Goal: Task Accomplishment & Management: Use online tool/utility

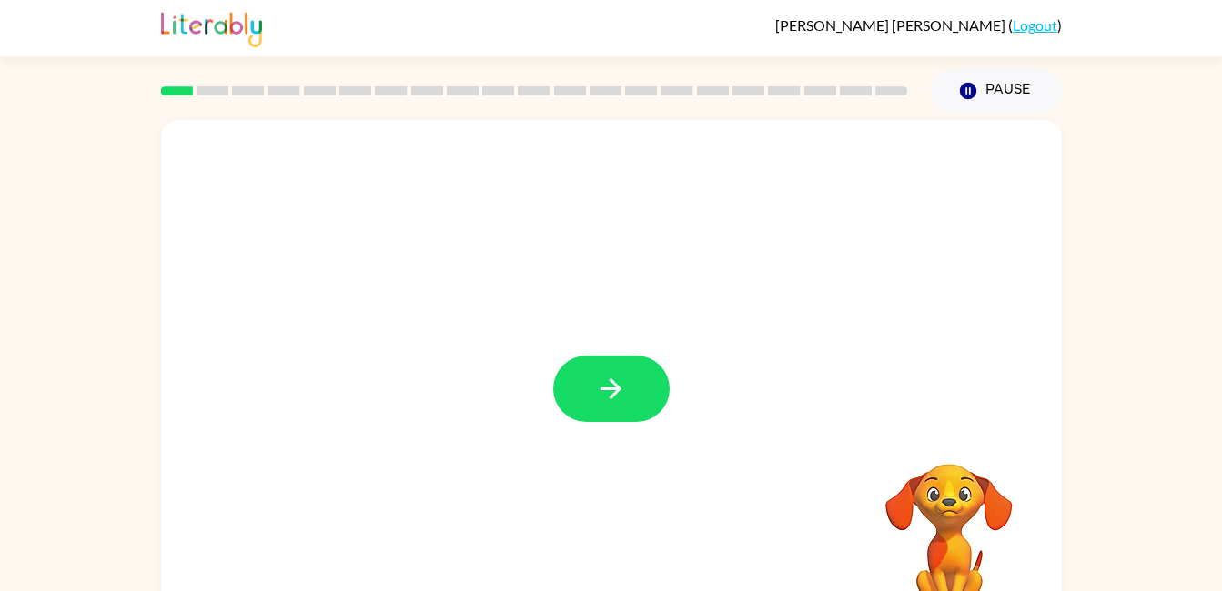
click at [581, 385] on button "button" at bounding box center [611, 389] width 116 height 66
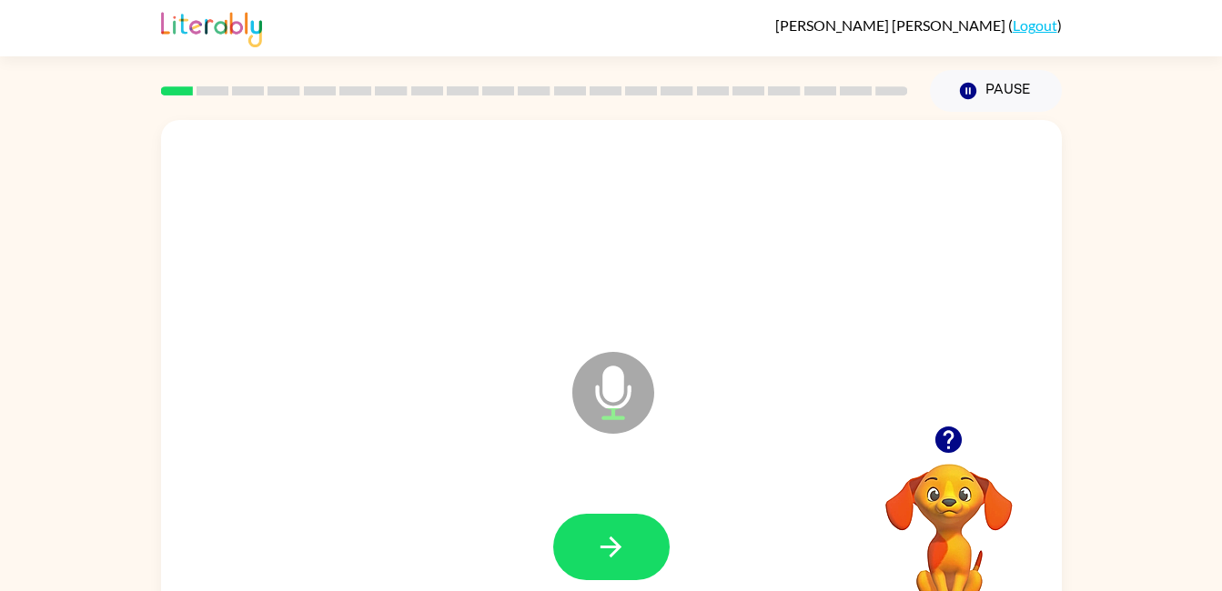
click at [619, 535] on icon "button" at bounding box center [611, 547] width 32 height 32
click at [596, 543] on icon "button" at bounding box center [611, 547] width 32 height 32
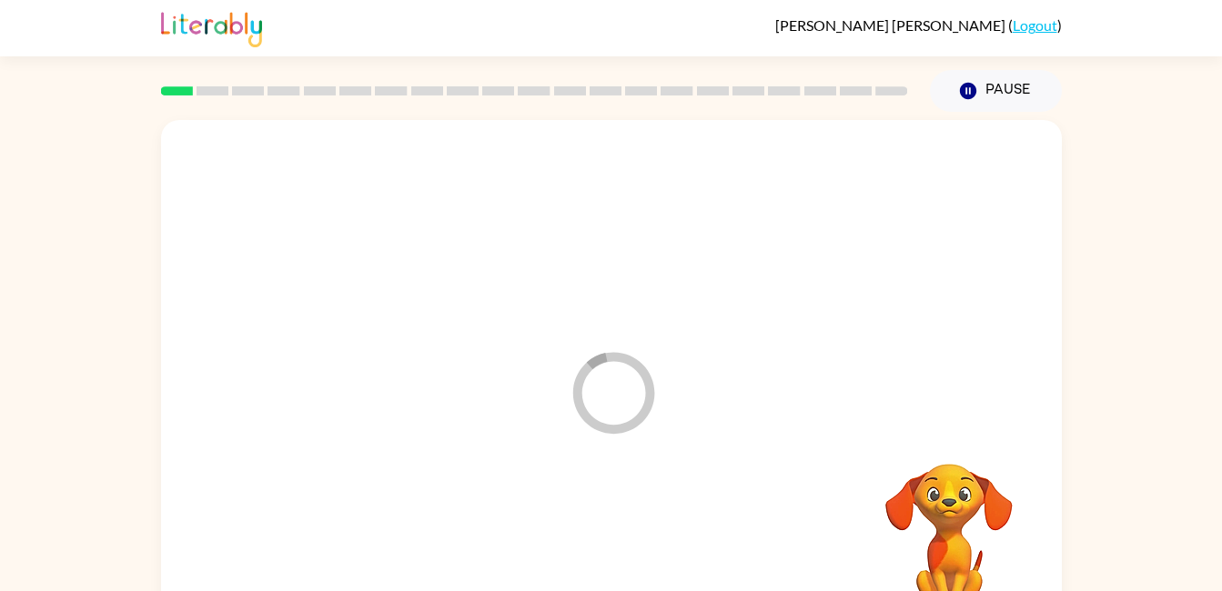
drag, startPoint x: 969, startPoint y: 279, endPoint x: 858, endPoint y: 240, distance: 117.7
click at [858, 240] on div at bounding box center [611, 230] width 864 height 149
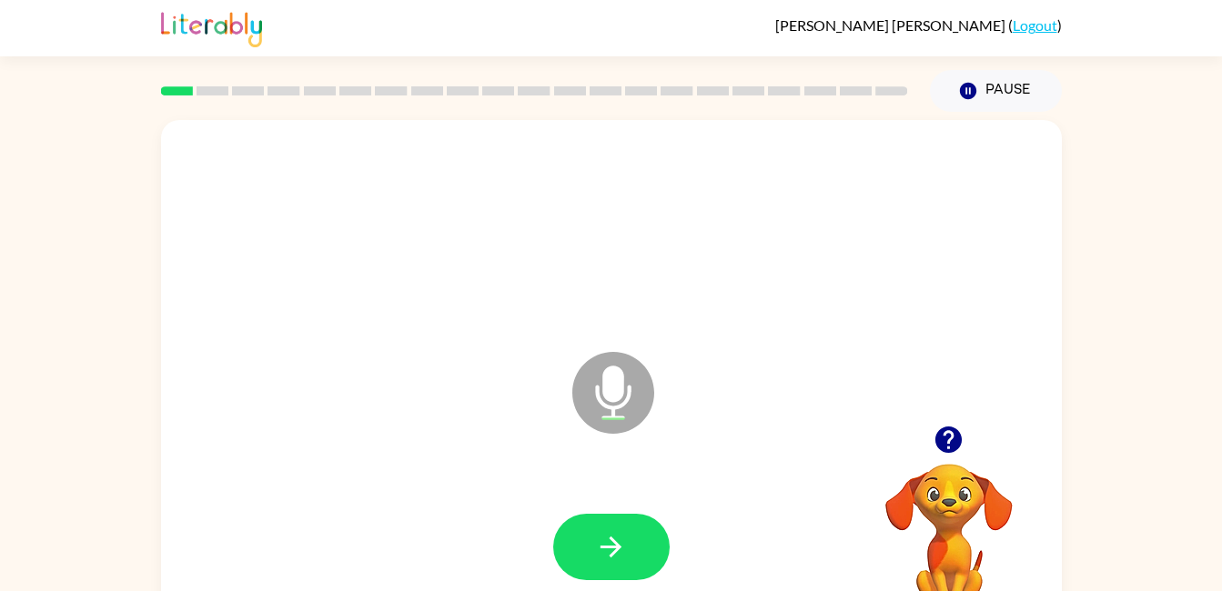
click at [593, 549] on button "button" at bounding box center [611, 547] width 116 height 66
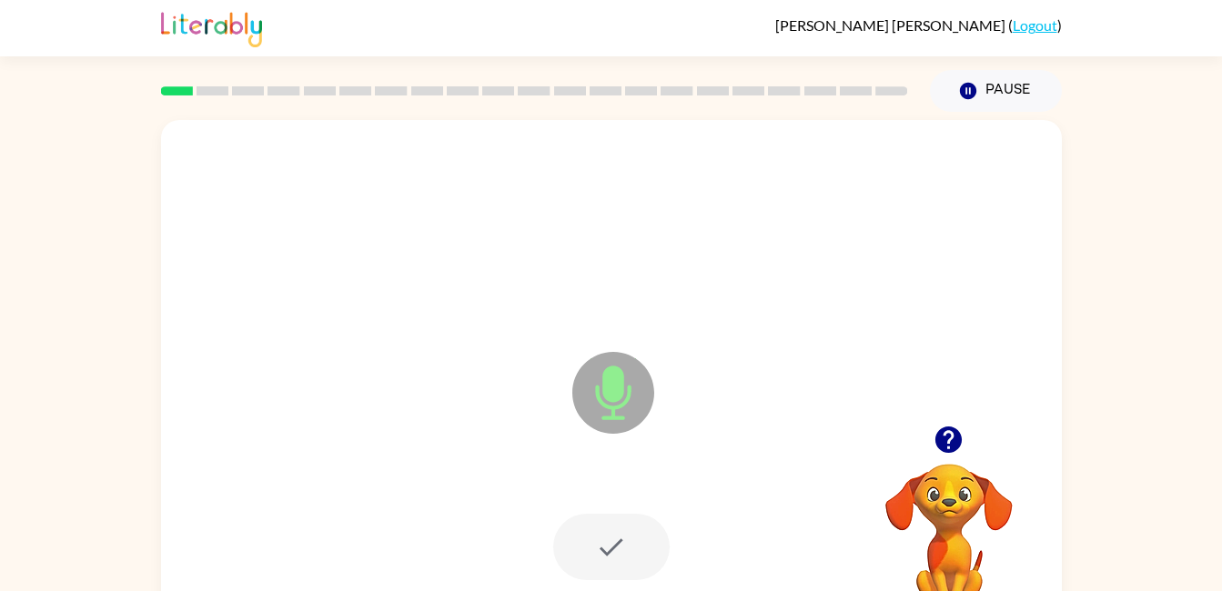
click at [619, 543] on div at bounding box center [611, 547] width 116 height 66
click at [611, 547] on div at bounding box center [611, 547] width 116 height 66
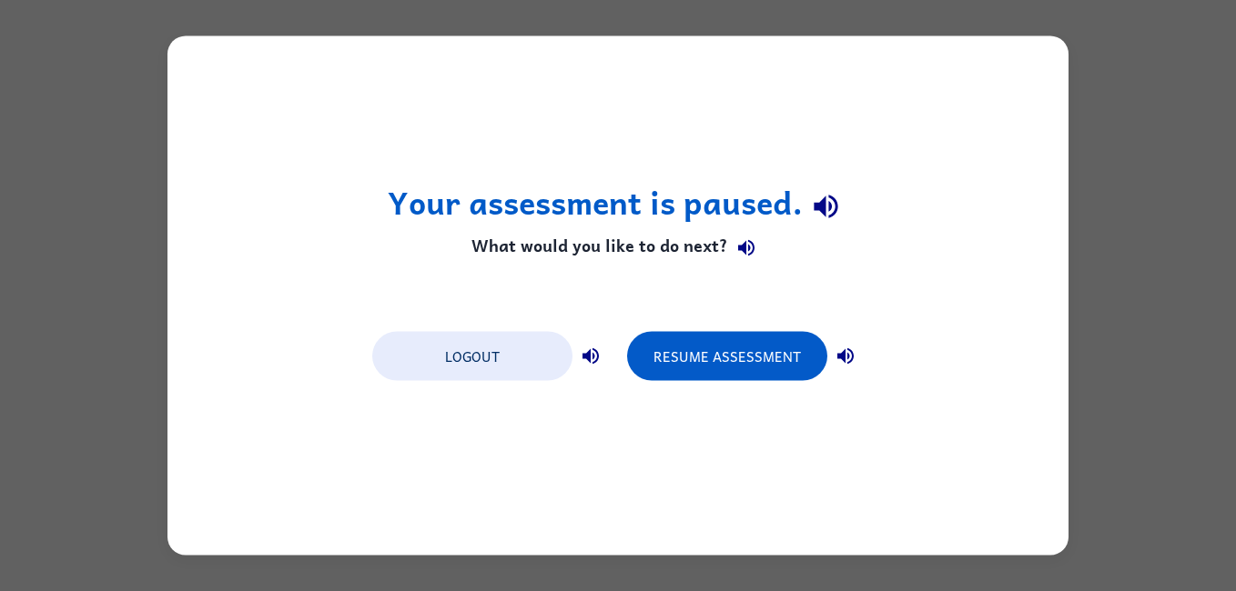
click at [699, 340] on button "Resume Assessment" at bounding box center [727, 356] width 200 height 49
click at [726, 358] on button "Resume Assessment" at bounding box center [727, 356] width 200 height 49
click at [858, 355] on button "button" at bounding box center [845, 356] width 36 height 36
click at [753, 350] on button "Resume Assessment" at bounding box center [727, 356] width 200 height 49
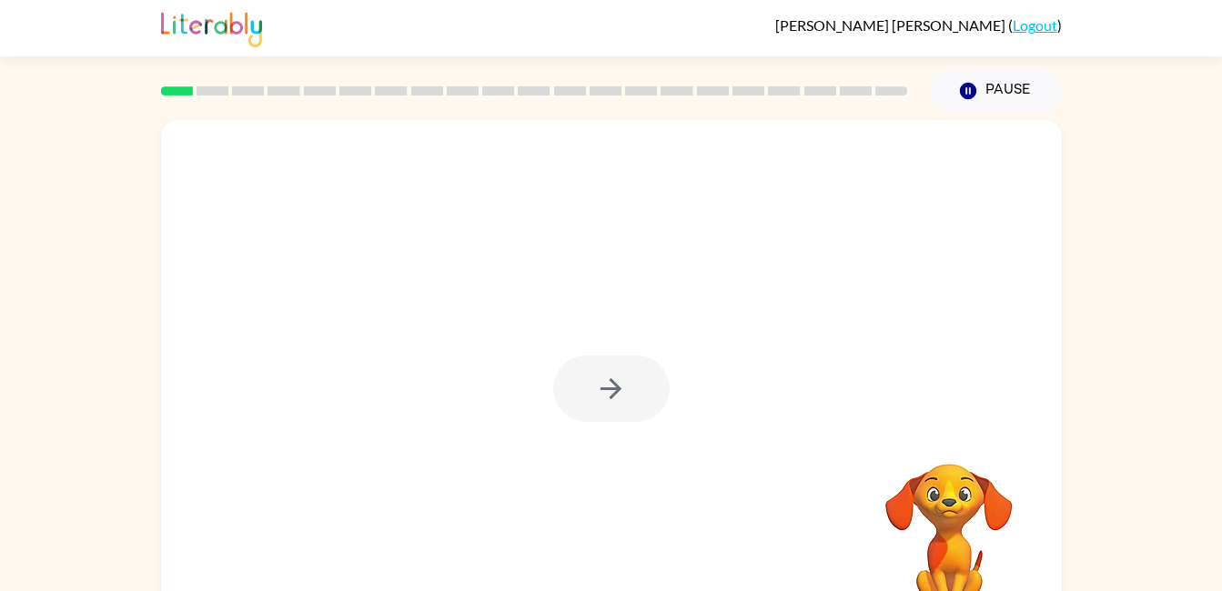
click at [923, 490] on video "Your browser must support playing .mp4 files to use Literably. Please try using…" at bounding box center [949, 527] width 182 height 182
click at [601, 388] on icon "button" at bounding box center [611, 389] width 32 height 32
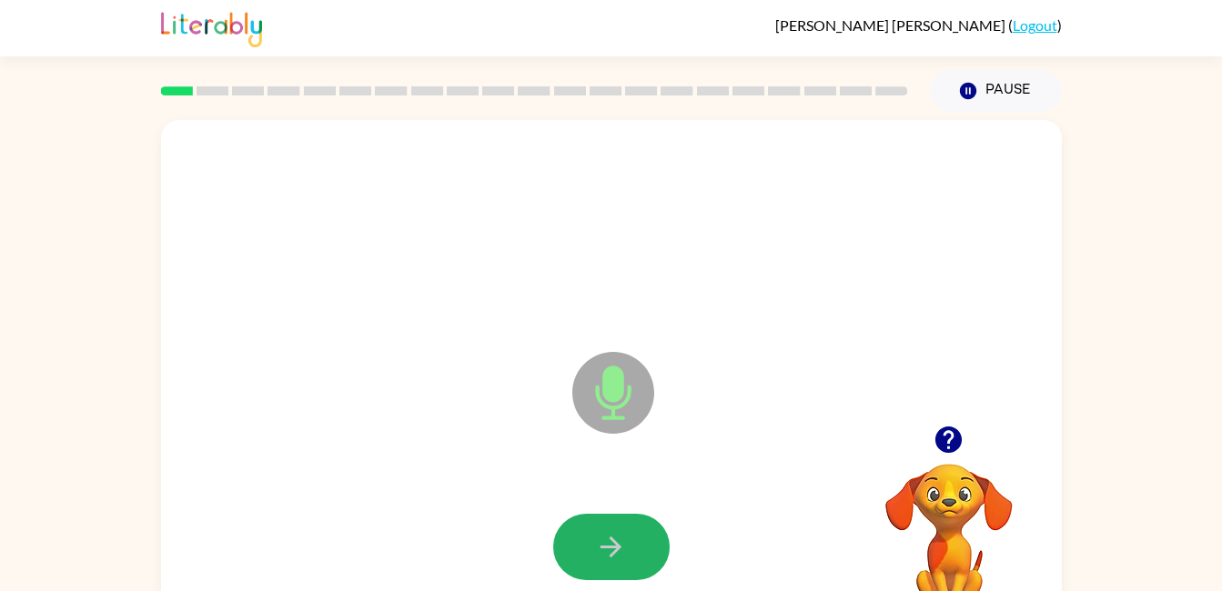
click at [594, 569] on button "button" at bounding box center [611, 547] width 116 height 66
click at [623, 534] on icon "button" at bounding box center [611, 547] width 32 height 32
click at [606, 539] on div at bounding box center [611, 547] width 116 height 66
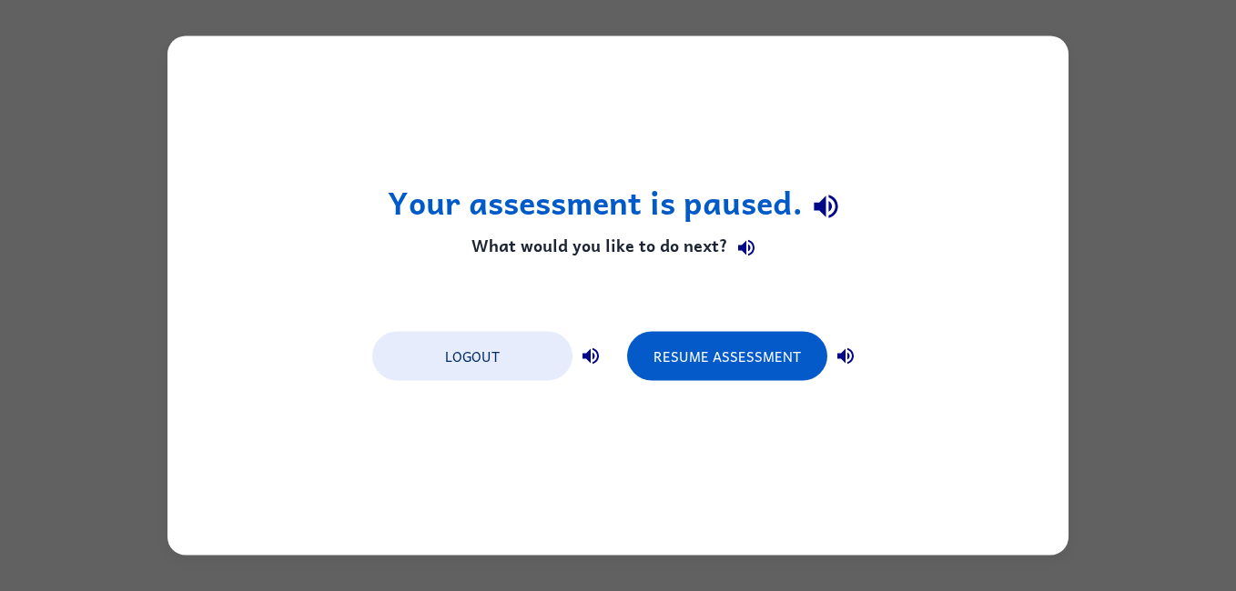
click at [748, 243] on icon "button" at bounding box center [746, 248] width 22 height 22
click at [829, 211] on icon "button" at bounding box center [826, 206] width 32 height 32
click at [740, 255] on icon "button" at bounding box center [746, 248] width 22 height 22
click at [594, 358] on icon "button" at bounding box center [591, 357] width 22 height 22
click at [850, 358] on icon "button" at bounding box center [845, 357] width 22 height 22
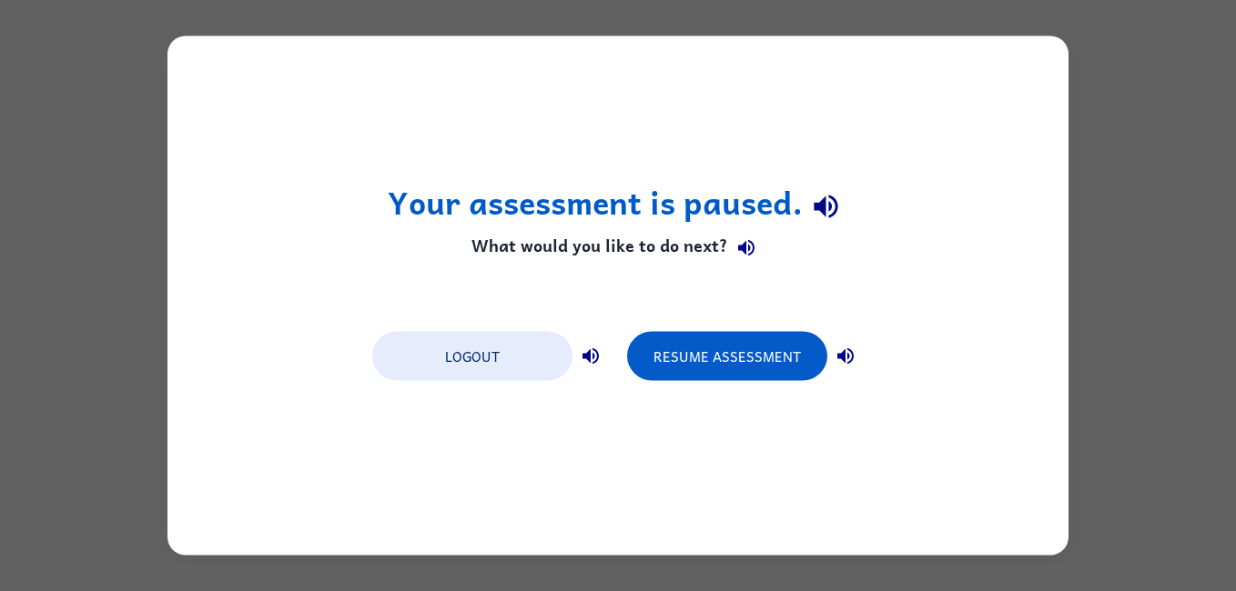
click at [722, 390] on div "Your assessment is paused. What would you like to do next? Logout Resume Assess…" at bounding box center [617, 296] width 901 height 520
click at [701, 378] on button "Resume Assessment" at bounding box center [727, 356] width 200 height 49
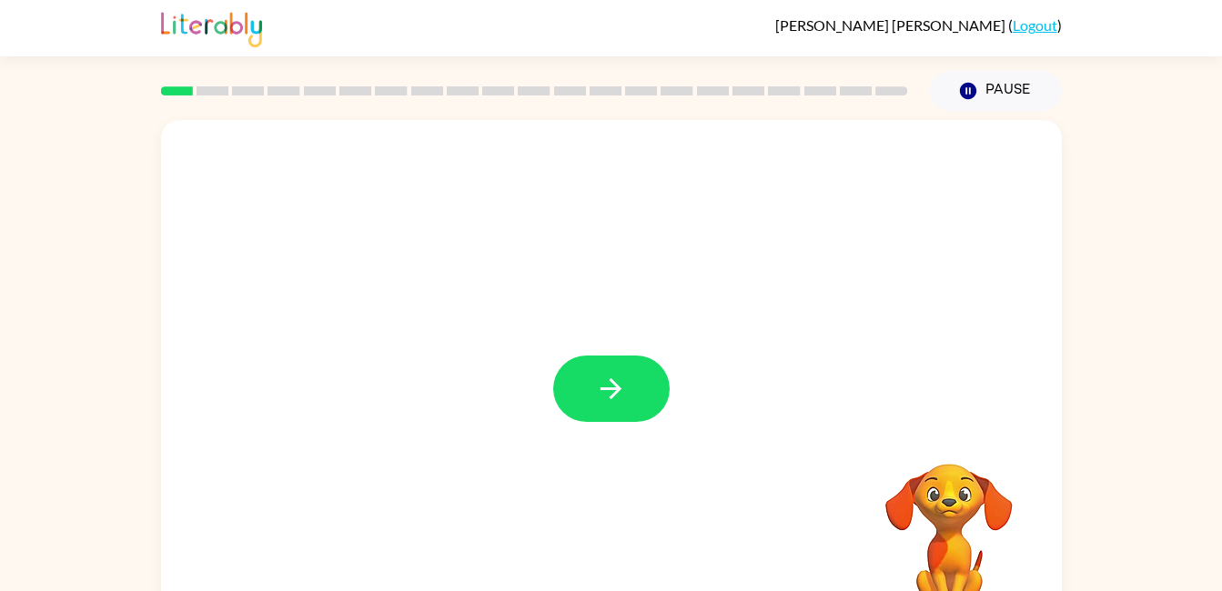
click at [623, 388] on icon "button" at bounding box center [611, 389] width 32 height 32
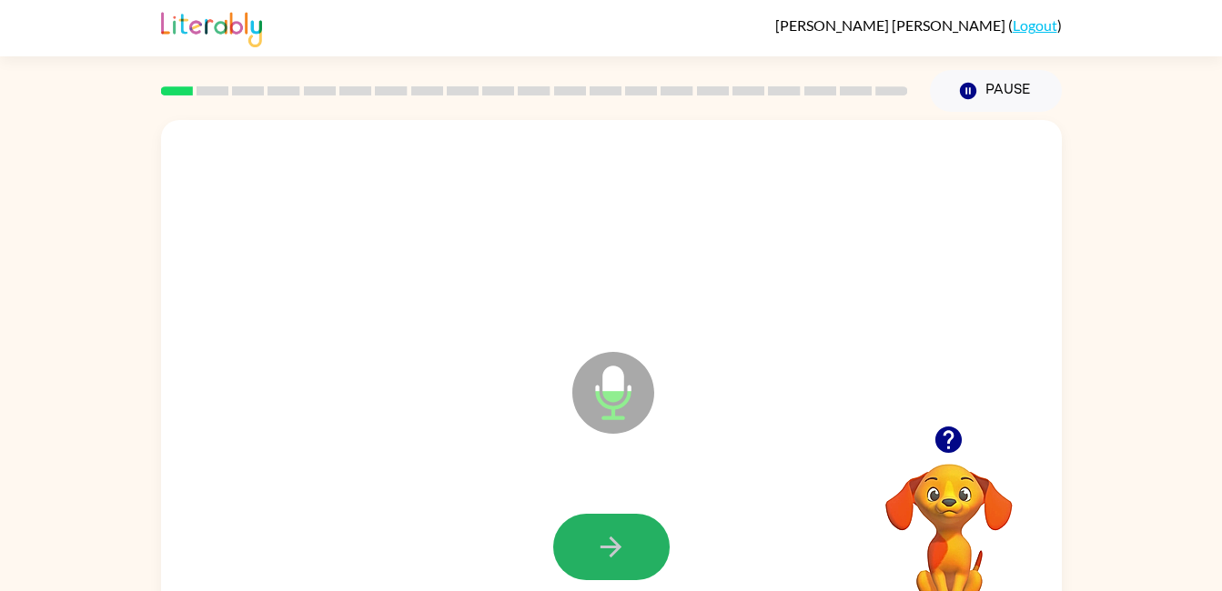
click at [638, 544] on button "button" at bounding box center [611, 547] width 116 height 66
click at [601, 557] on icon "button" at bounding box center [611, 547] width 32 height 32
click at [600, 545] on icon "button" at bounding box center [611, 547] width 32 height 32
click at [600, 542] on icon "button" at bounding box center [611, 547] width 32 height 32
click at [595, 548] on icon "button" at bounding box center [611, 547] width 32 height 32
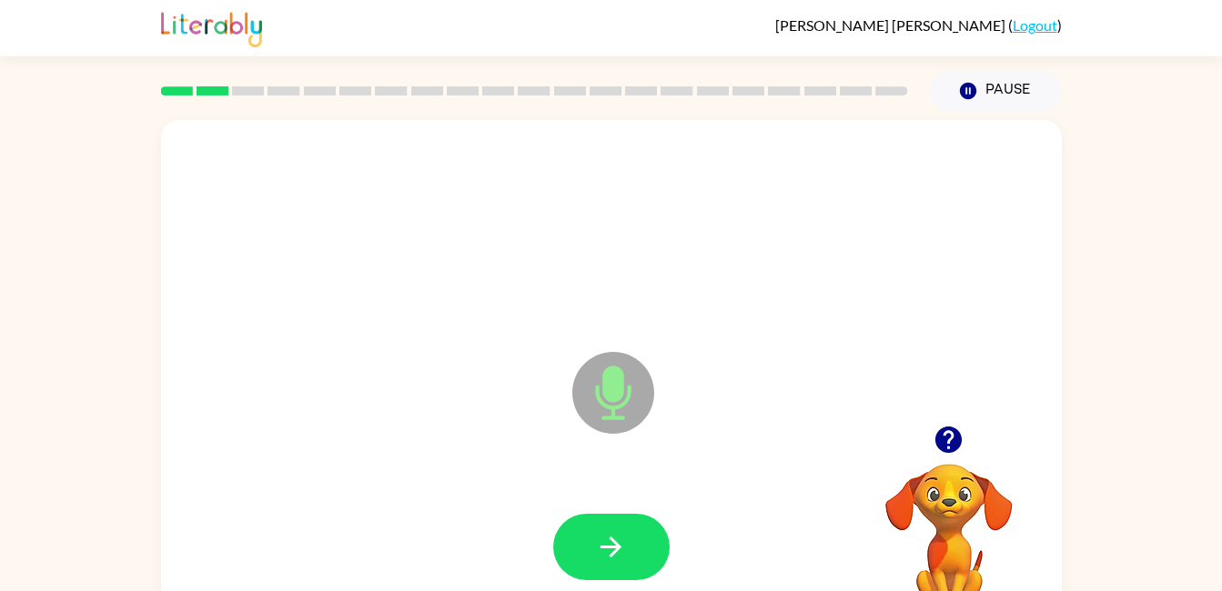
click at [619, 537] on icon "button" at bounding box center [611, 547] width 32 height 32
click at [625, 548] on icon "button" at bounding box center [611, 547] width 32 height 32
click at [590, 541] on button "button" at bounding box center [611, 547] width 116 height 66
click at [593, 555] on button "button" at bounding box center [611, 547] width 116 height 66
click at [642, 541] on button "button" at bounding box center [611, 547] width 116 height 66
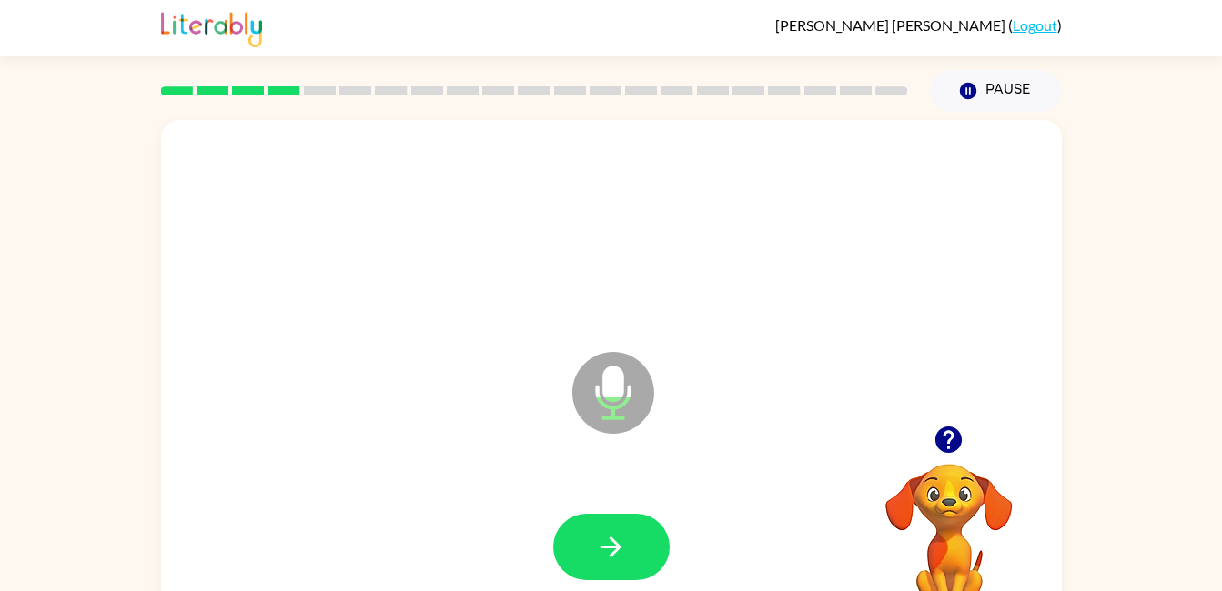
click at [636, 562] on button "button" at bounding box center [611, 547] width 116 height 66
click at [616, 531] on icon "button" at bounding box center [611, 547] width 32 height 32
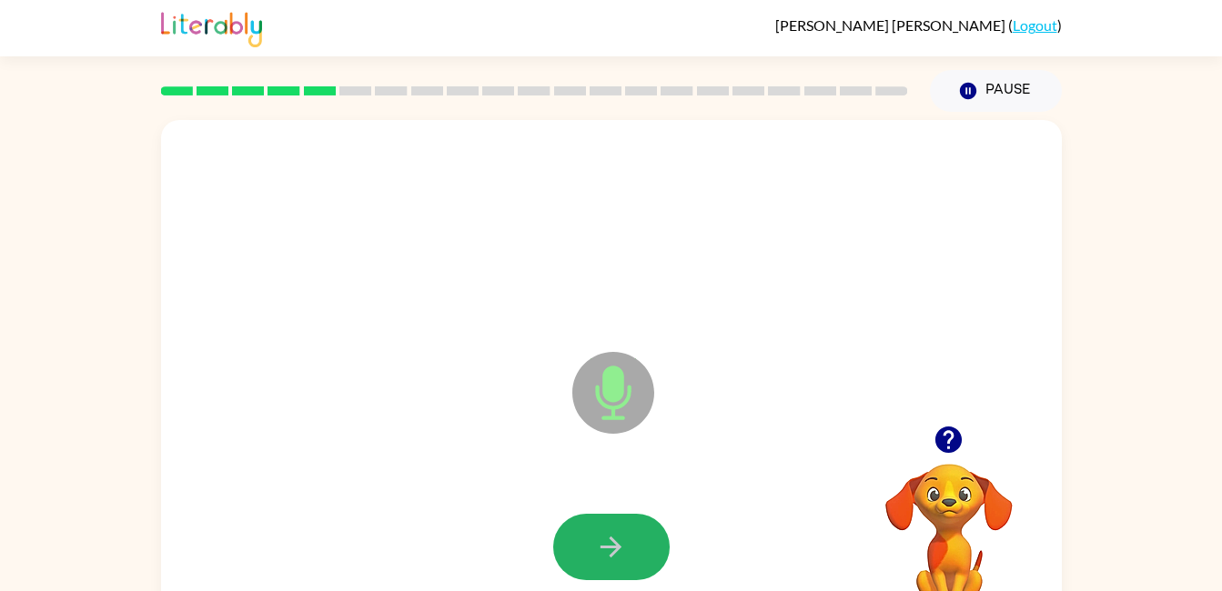
click at [581, 569] on button "button" at bounding box center [611, 547] width 116 height 66
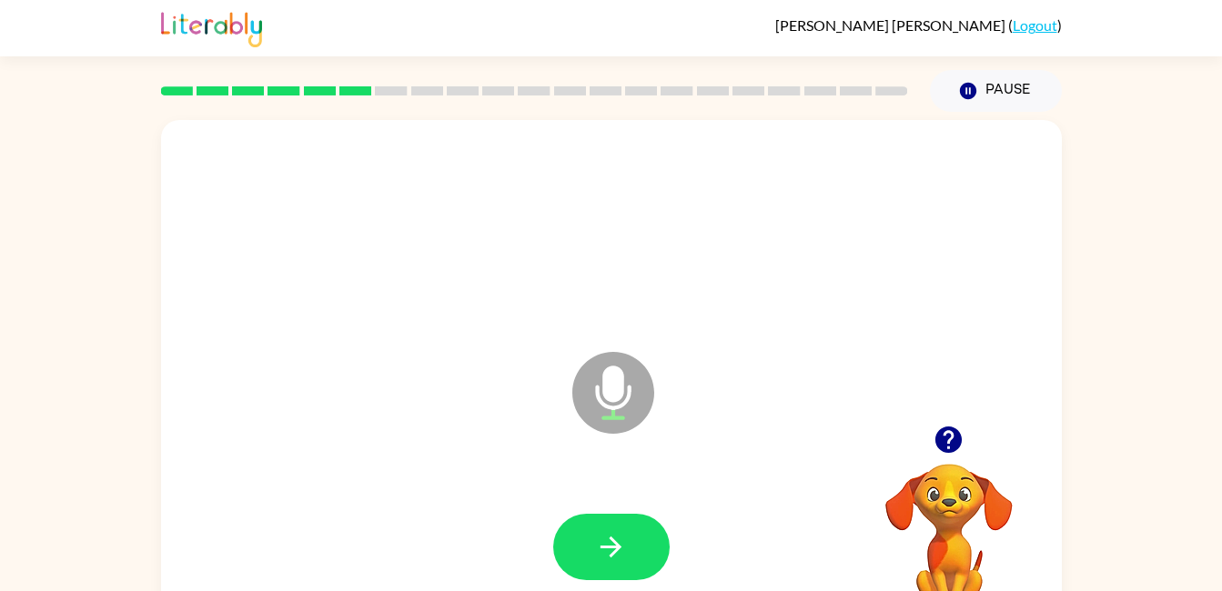
click at [614, 525] on button "button" at bounding box center [611, 547] width 116 height 66
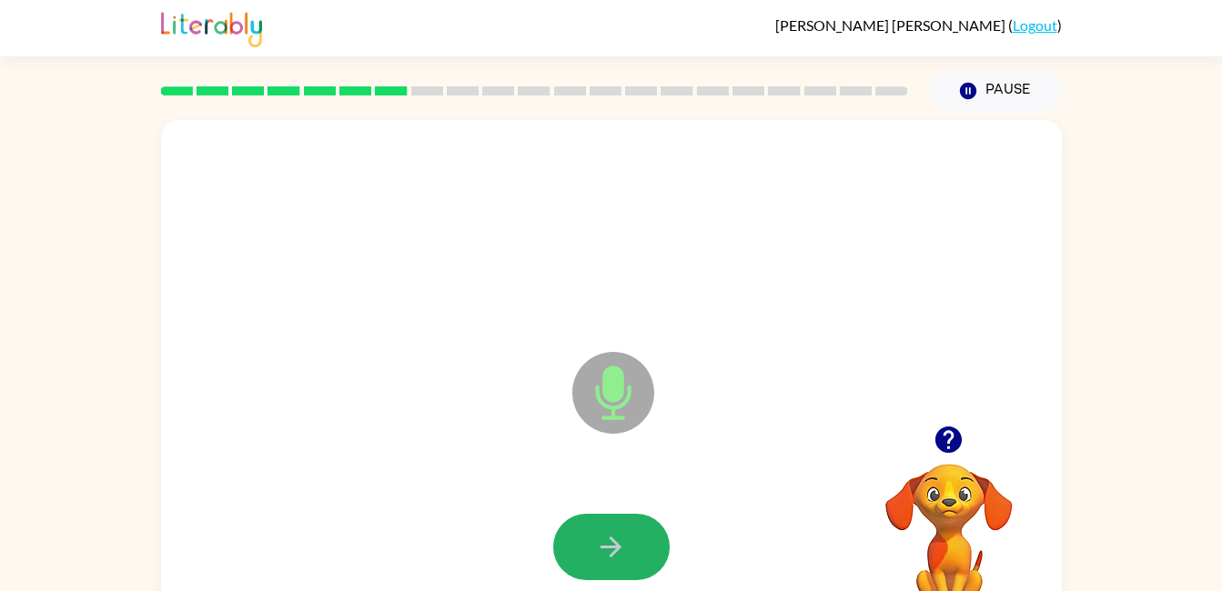
click at [600, 546] on icon "button" at bounding box center [611, 547] width 32 height 32
click at [604, 549] on icon "button" at bounding box center [611, 547] width 32 height 32
click at [624, 532] on icon "button" at bounding box center [611, 547] width 32 height 32
click at [589, 554] on button "button" at bounding box center [611, 547] width 116 height 66
click at [587, 544] on button "button" at bounding box center [611, 547] width 116 height 66
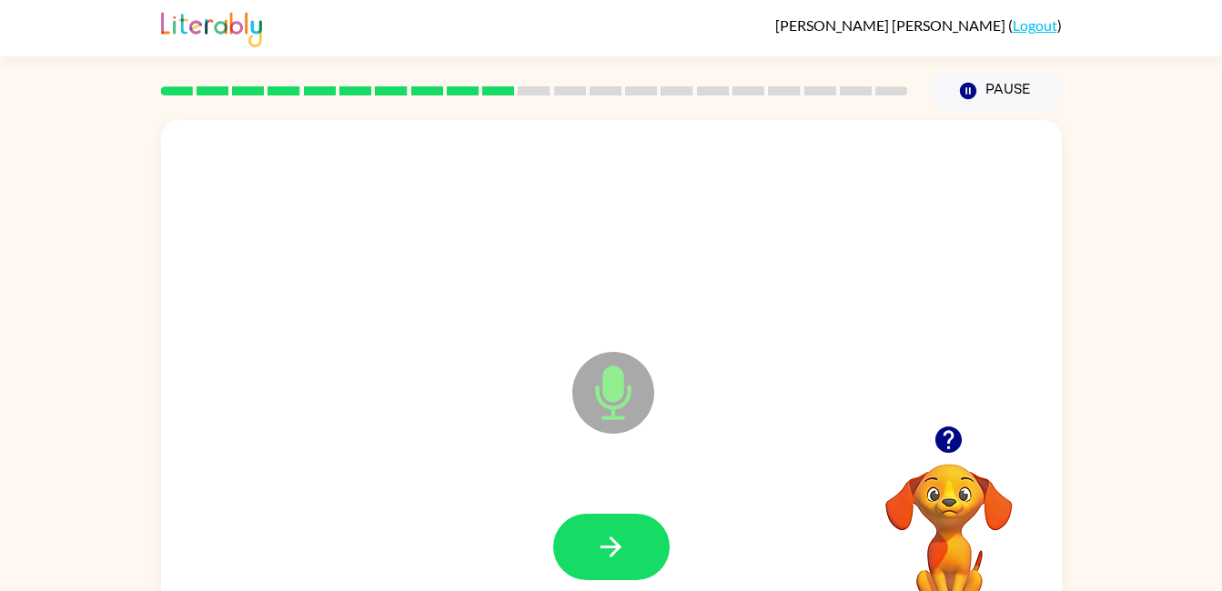
click at [606, 553] on icon "button" at bounding box center [611, 547] width 32 height 32
click at [598, 558] on icon "button" at bounding box center [611, 547] width 32 height 32
click at [617, 564] on button "button" at bounding box center [611, 547] width 116 height 66
click at [637, 542] on button "button" at bounding box center [611, 547] width 116 height 66
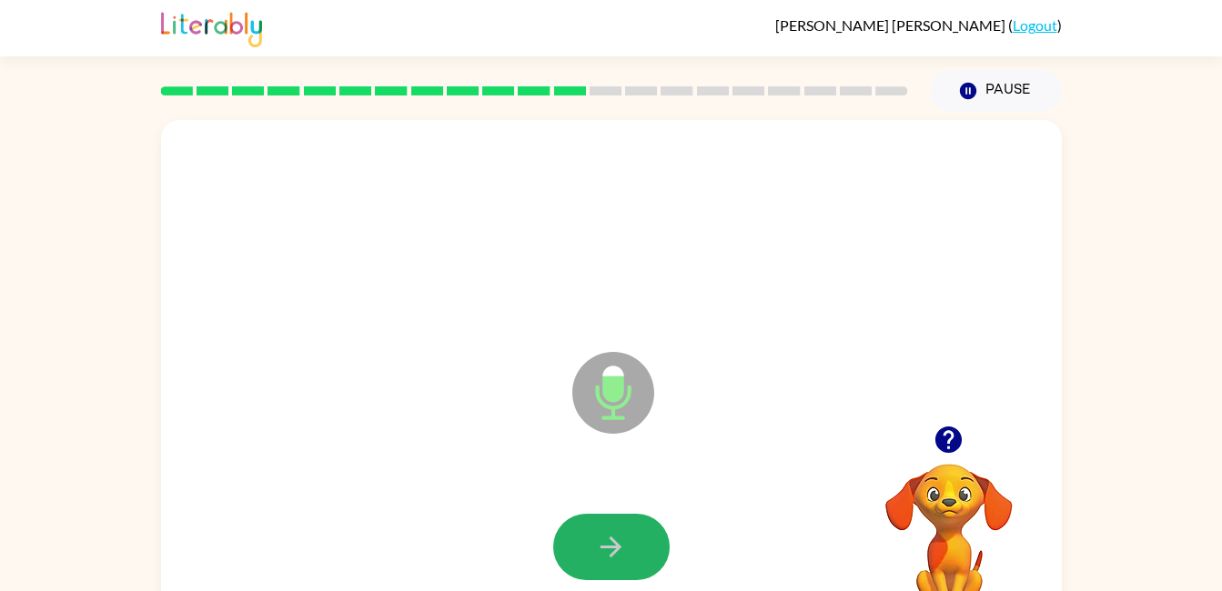
click at [632, 553] on button "button" at bounding box center [611, 547] width 116 height 66
click at [581, 558] on button "button" at bounding box center [611, 547] width 116 height 66
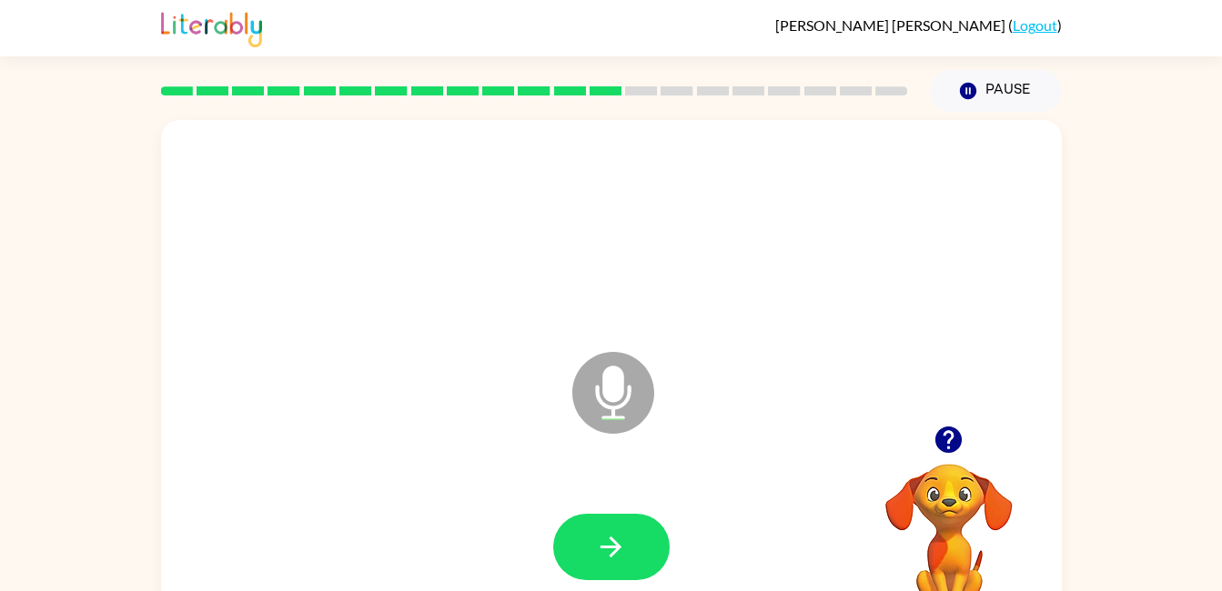
click at [611, 533] on icon "button" at bounding box center [611, 547] width 32 height 32
click at [606, 530] on div at bounding box center [611, 547] width 116 height 66
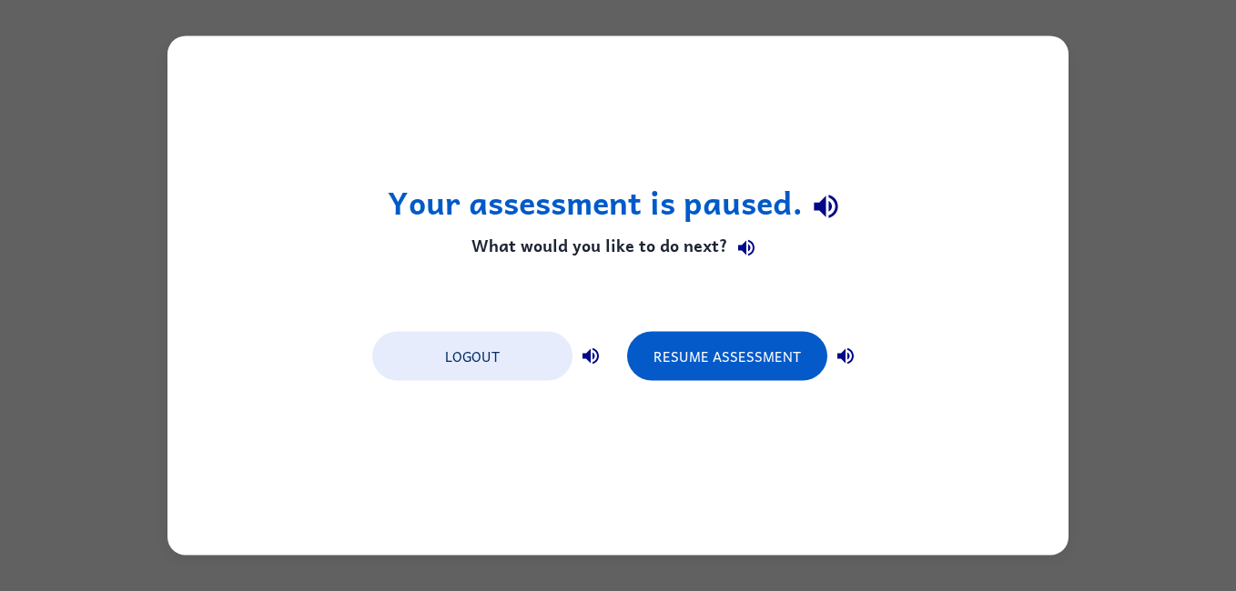
click at [791, 208] on h1 "Your assessment is paused." at bounding box center [618, 206] width 461 height 46
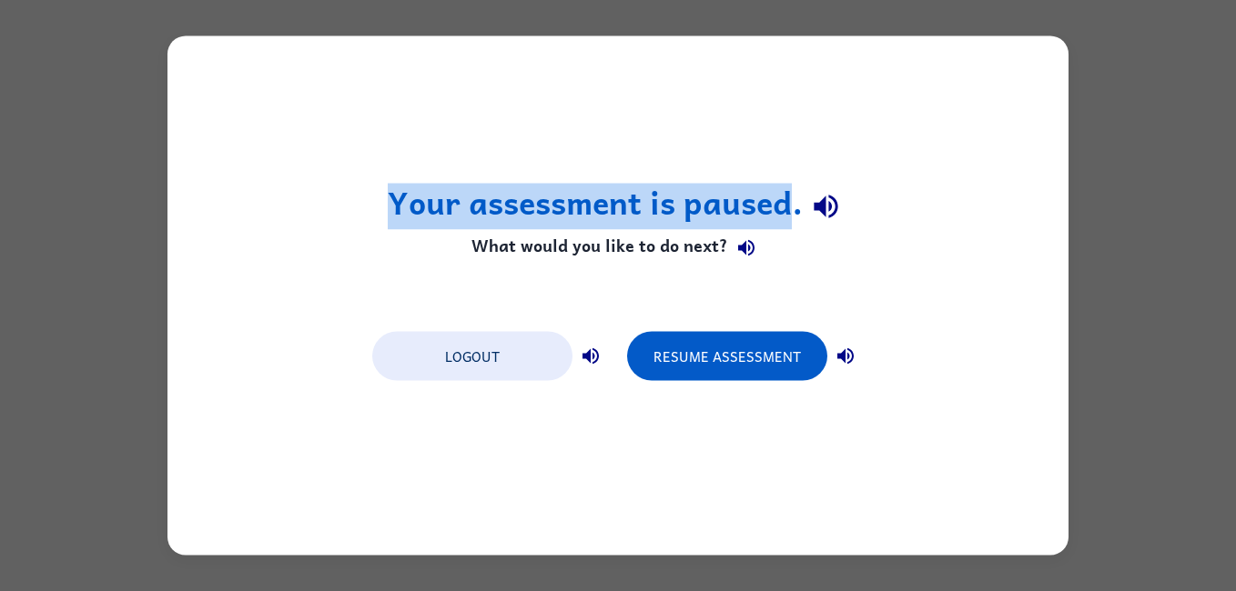
drag, startPoint x: 791, startPoint y: 202, endPoint x: 372, endPoint y: 213, distance: 418.7
click at [372, 213] on div "Your assessment is paused. What would you like to do next? Logout Resume Assess…" at bounding box center [617, 296] width 901 height 520
click at [807, 205] on button "button" at bounding box center [825, 206] width 46 height 46
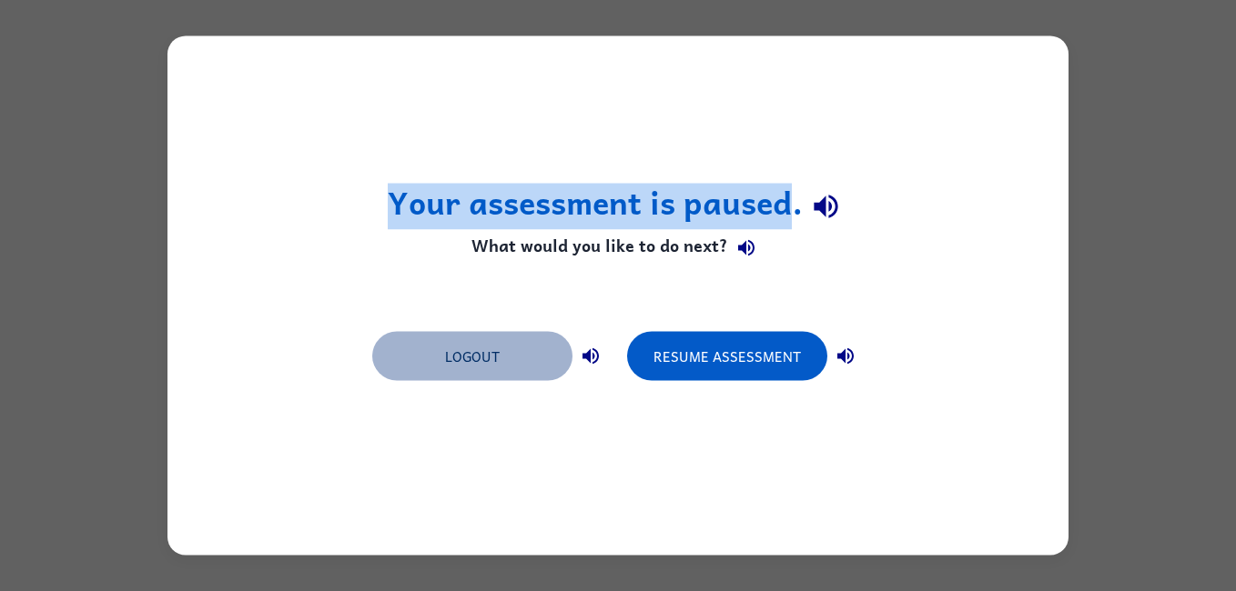
click at [485, 348] on button "Logout" at bounding box center [472, 356] width 200 height 49
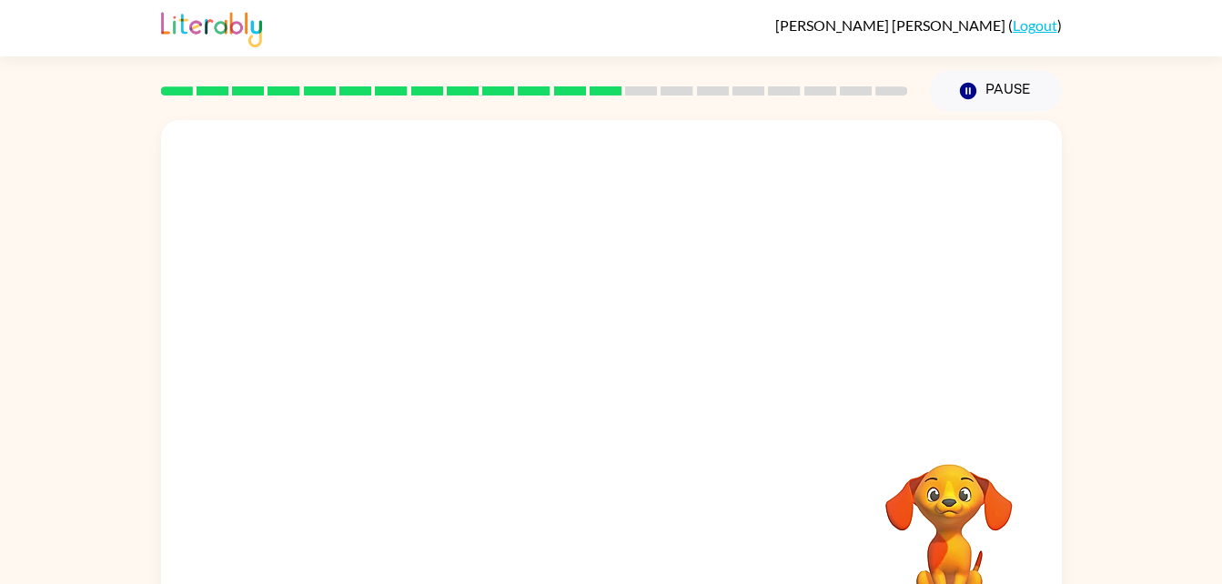
scroll to position [55, 0]
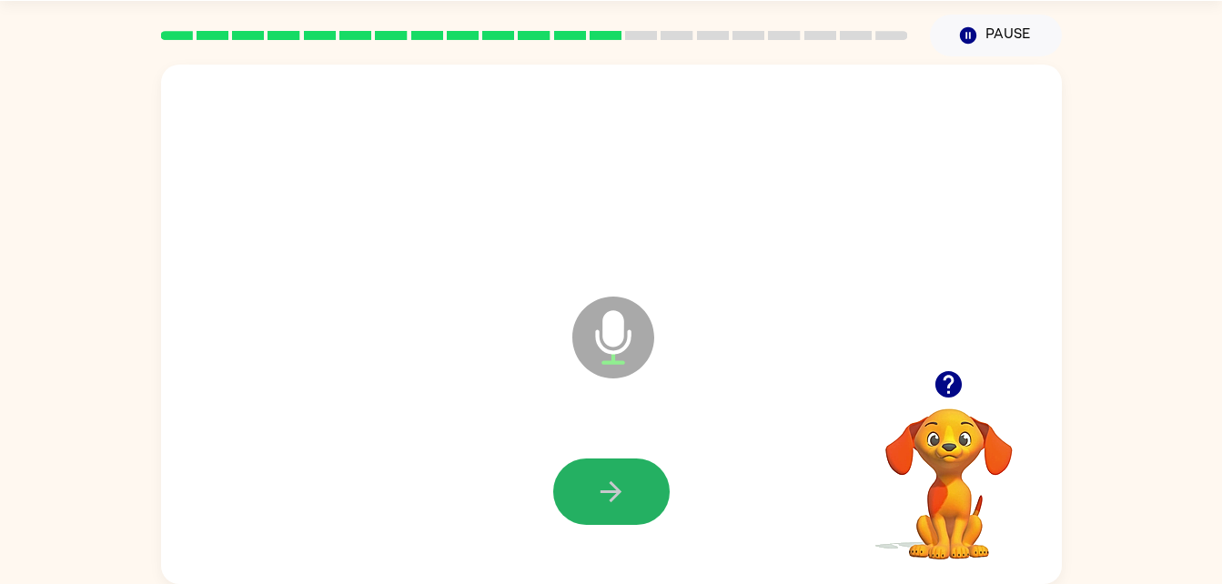
click at [634, 461] on button "button" at bounding box center [611, 492] width 116 height 66
click at [587, 479] on button "button" at bounding box center [611, 492] width 116 height 66
click at [622, 492] on icon "button" at bounding box center [611, 492] width 32 height 32
click at [603, 509] on button "button" at bounding box center [611, 492] width 116 height 66
click at [593, 482] on button "button" at bounding box center [611, 492] width 116 height 66
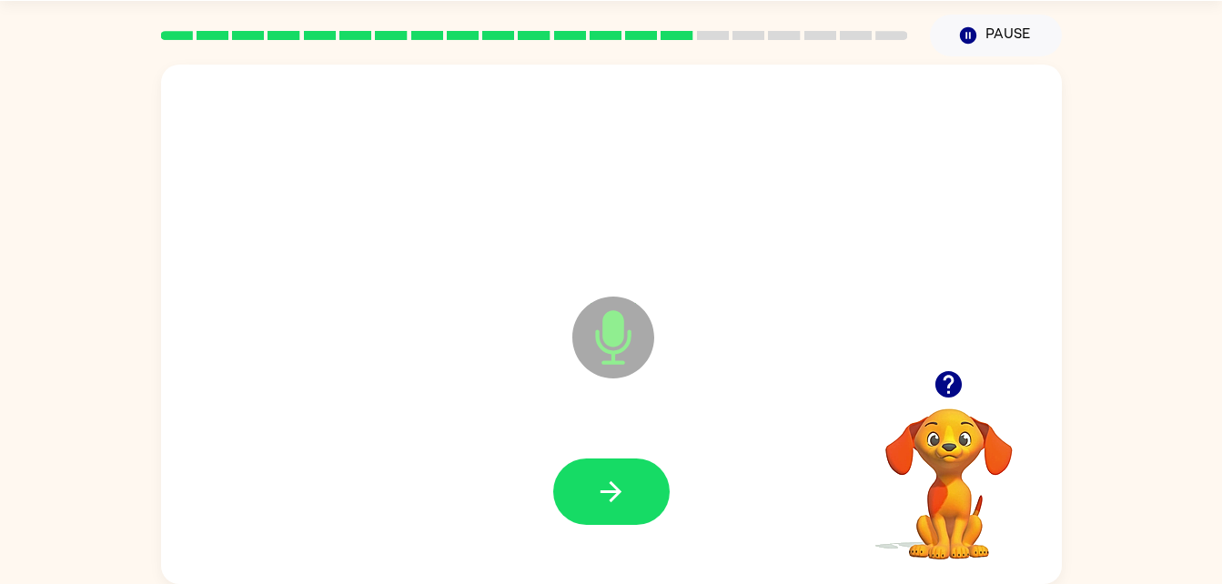
click at [583, 486] on button "button" at bounding box center [611, 492] width 116 height 66
click at [952, 381] on icon "button" at bounding box center [949, 384] width 32 height 32
click at [580, 496] on button "button" at bounding box center [611, 492] width 116 height 66
click at [587, 527] on div at bounding box center [611, 492] width 864 height 149
click at [604, 501] on icon "button" at bounding box center [611, 492] width 32 height 32
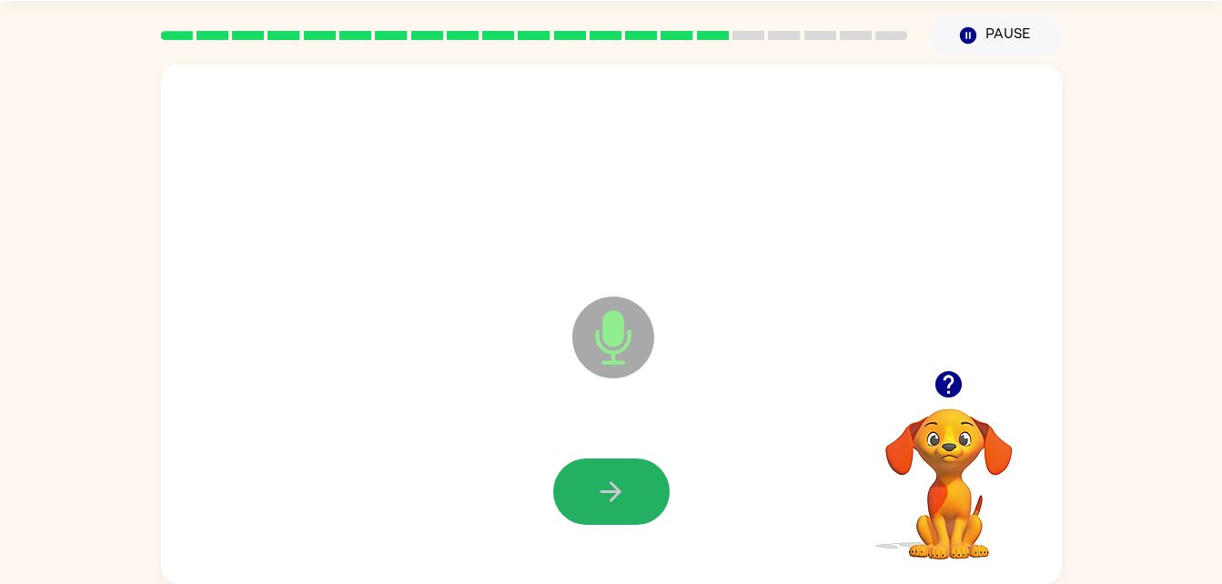
click at [619, 492] on icon "button" at bounding box center [610, 491] width 21 height 21
click at [619, 496] on icon "button" at bounding box center [611, 492] width 32 height 32
click at [615, 479] on icon "button" at bounding box center [611, 492] width 32 height 32
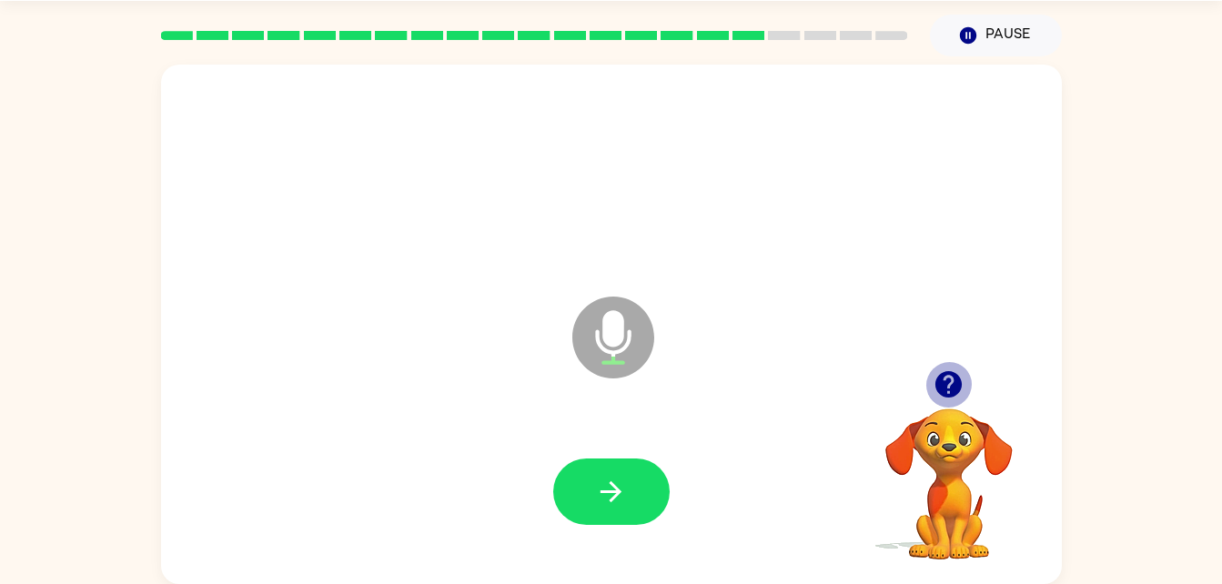
click at [961, 381] on icon "button" at bounding box center [948, 384] width 26 height 26
click at [623, 489] on icon "button" at bounding box center [611, 492] width 32 height 32
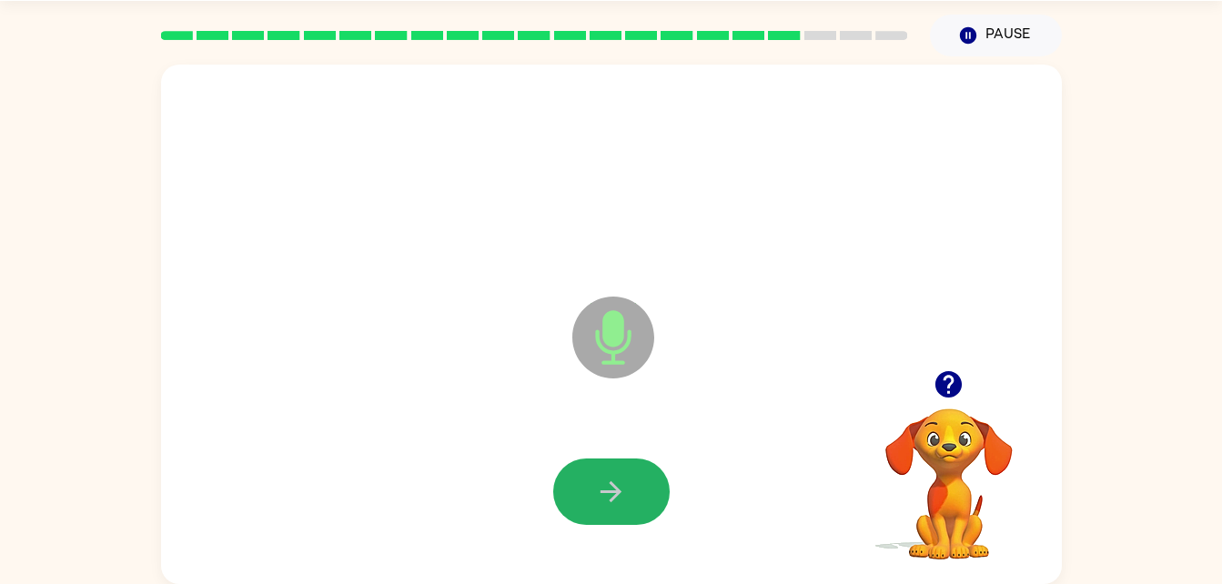
click at [573, 488] on button "button" at bounding box center [611, 492] width 116 height 66
click at [586, 480] on button "button" at bounding box center [611, 492] width 116 height 66
click at [604, 503] on icon "button" at bounding box center [611, 492] width 32 height 32
click at [606, 485] on icon "button" at bounding box center [611, 492] width 32 height 32
click at [598, 510] on button "button" at bounding box center [611, 492] width 116 height 66
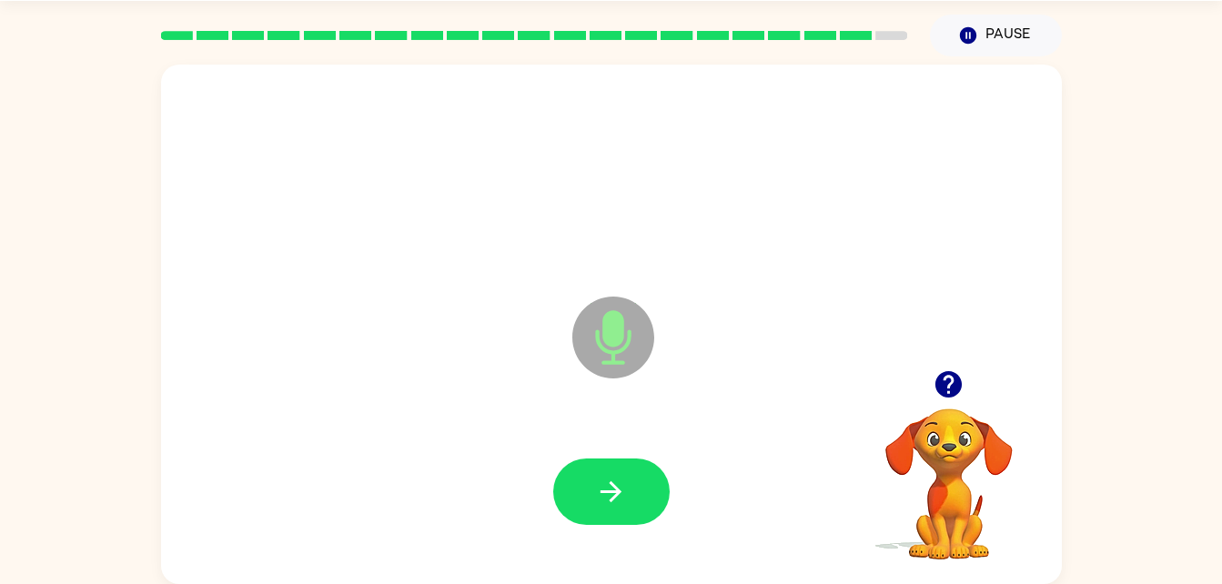
click at [565, 565] on div at bounding box center [611, 492] width 864 height 149
click at [598, 470] on button "button" at bounding box center [611, 492] width 116 height 66
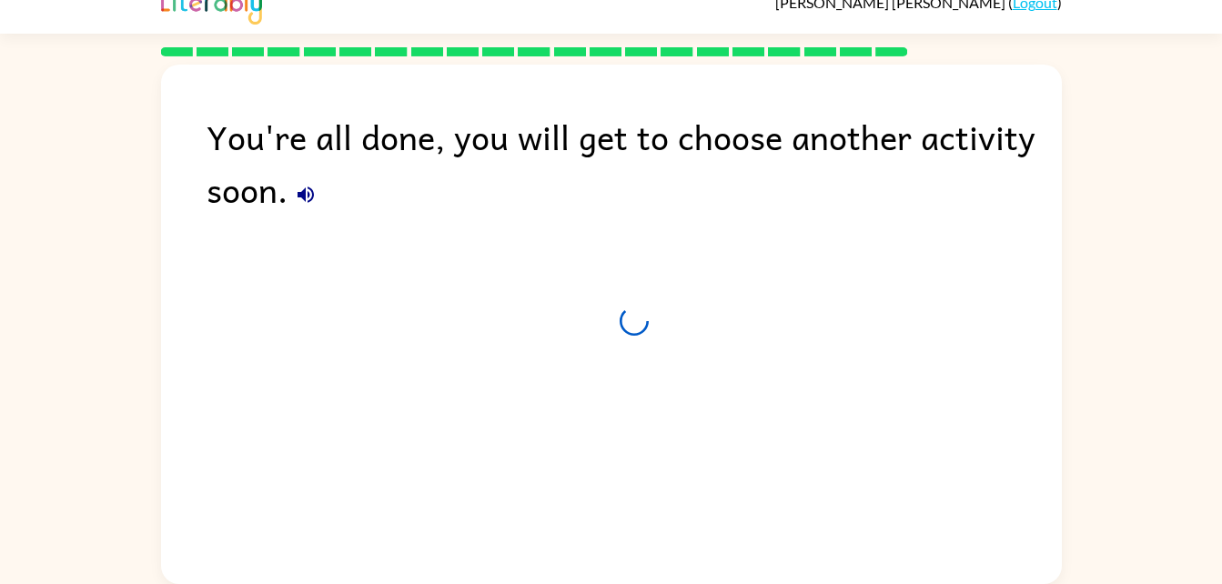
scroll to position [23, 0]
